Goal: Task Accomplishment & Management: Use online tool/utility

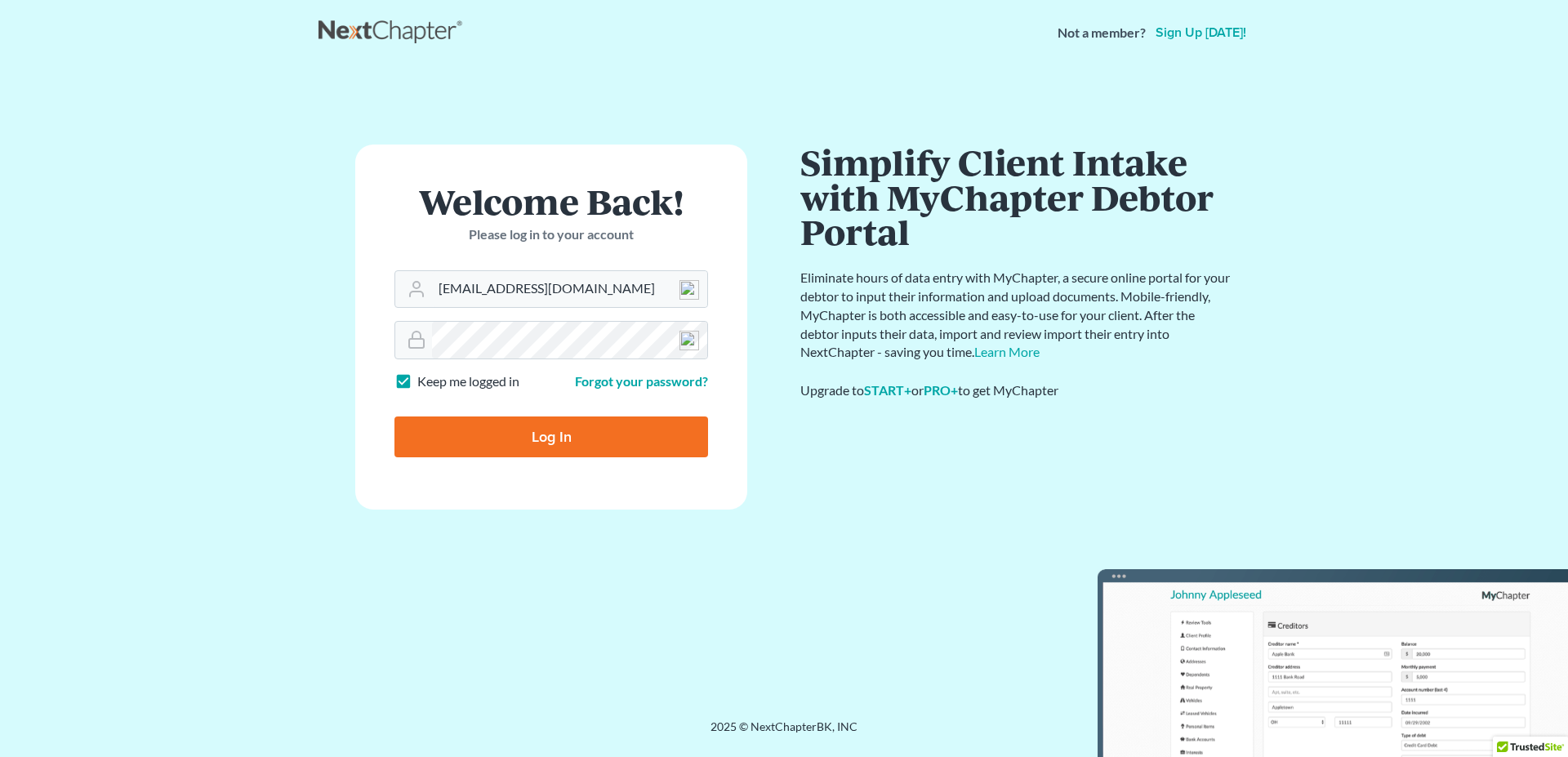
click at [577, 437] on input "Log In" at bounding box center [551, 437] width 313 height 41
type input "Thinking..."
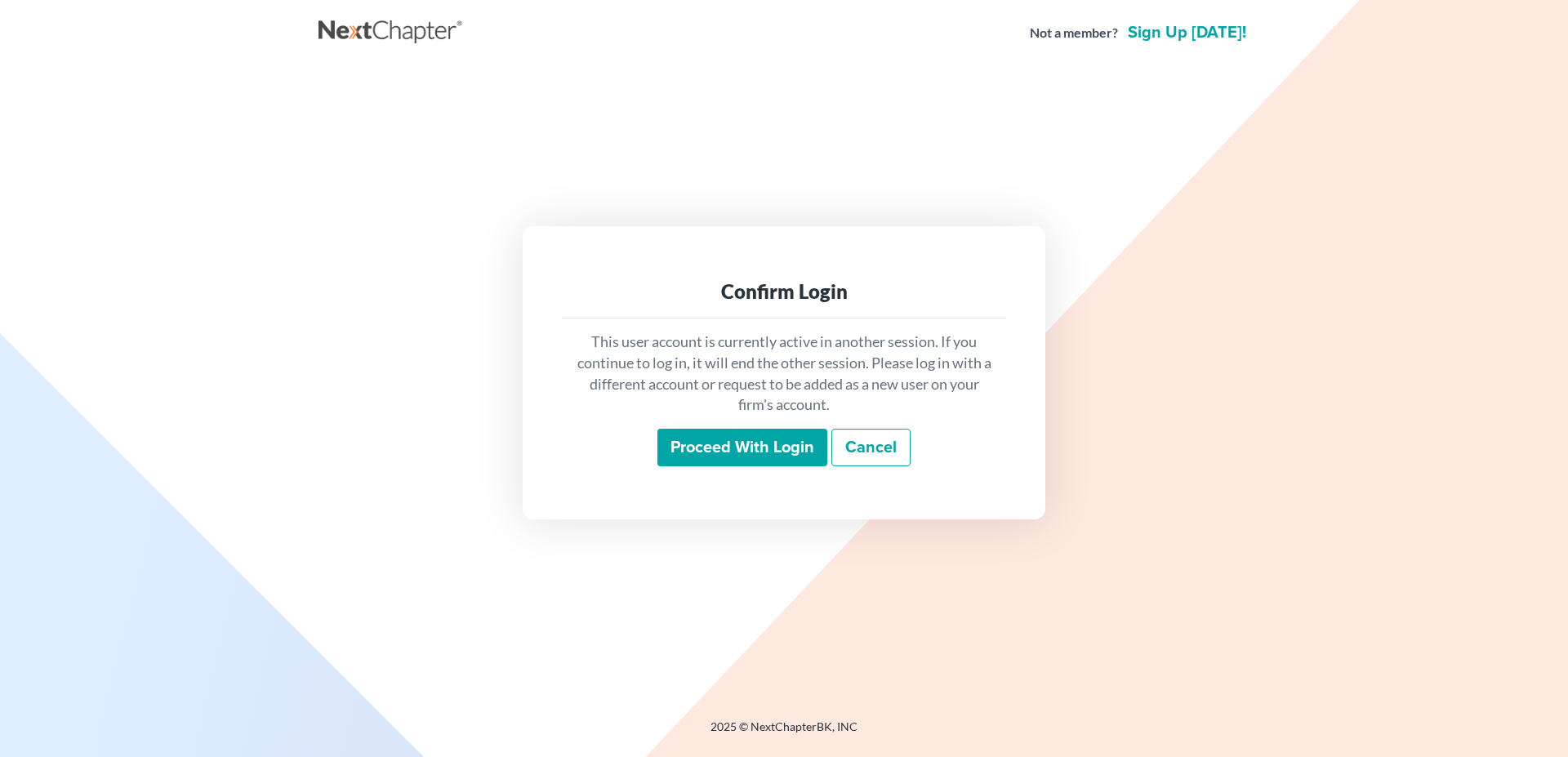
click at [724, 444] on input "Proceed with login" at bounding box center [742, 447] width 170 height 38
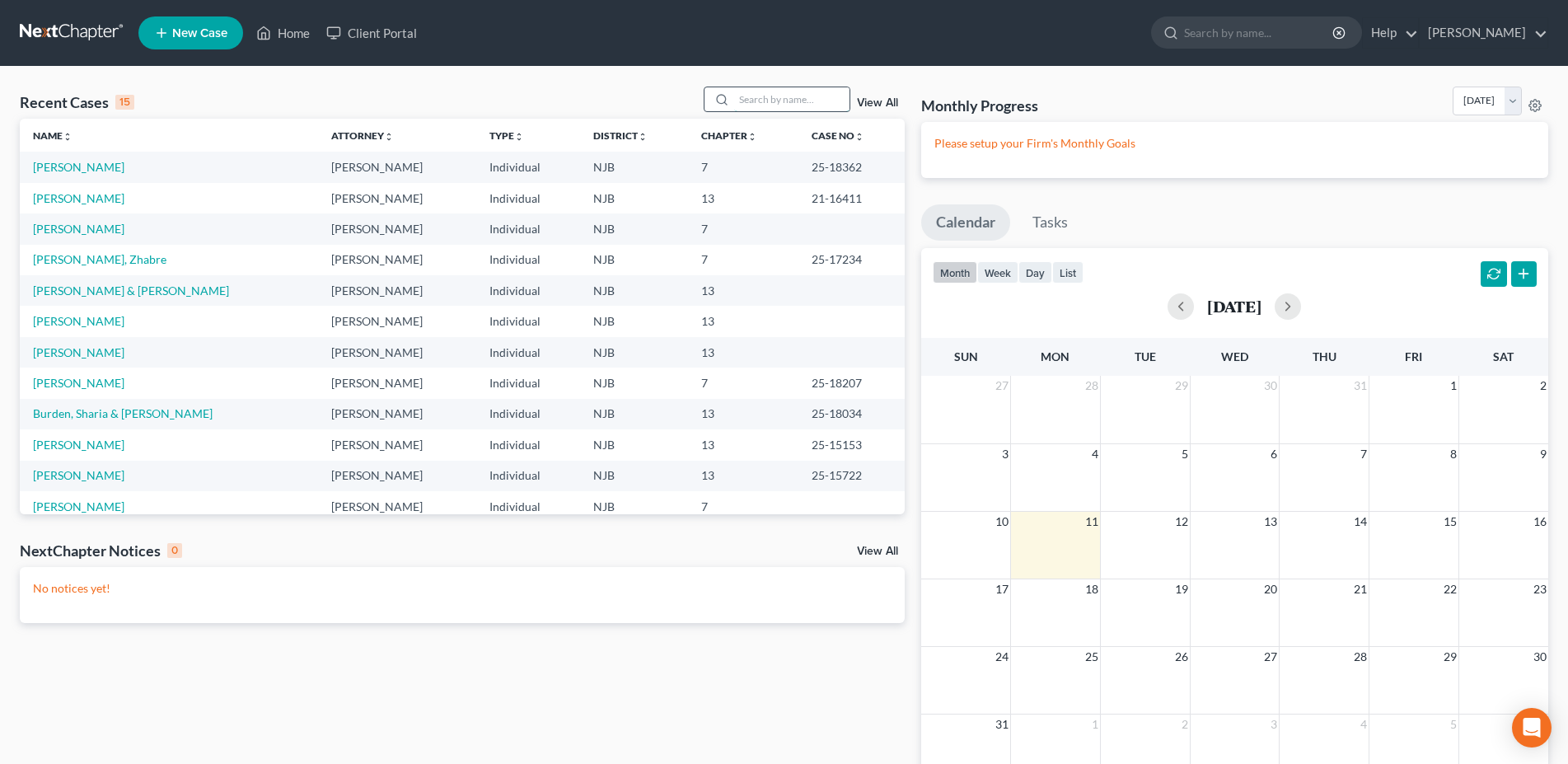
click at [734, 97] on input "search" at bounding box center [791, 99] width 115 height 24
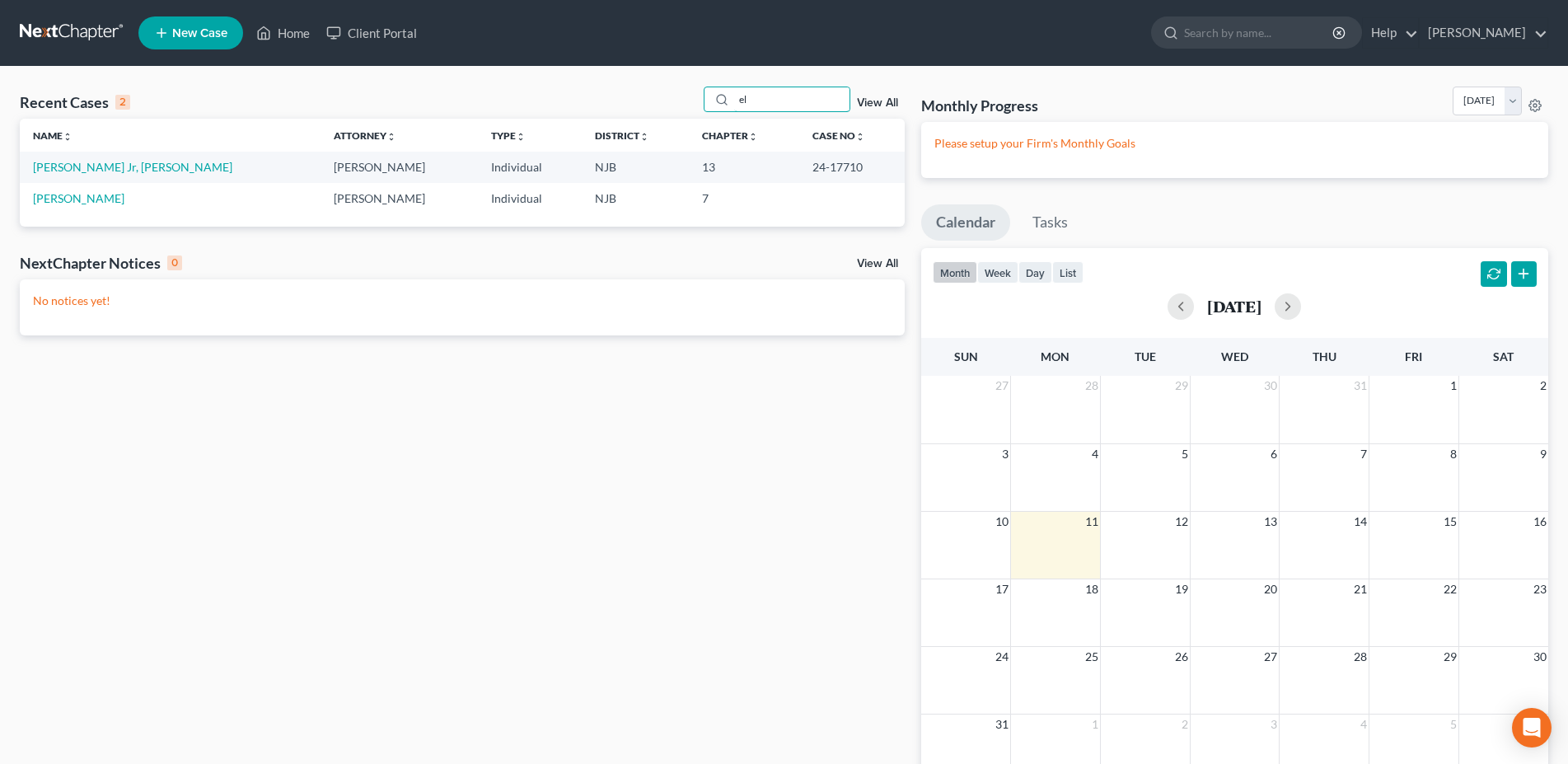
type input "e"
type input "gladys"
